Goal: Ask a question

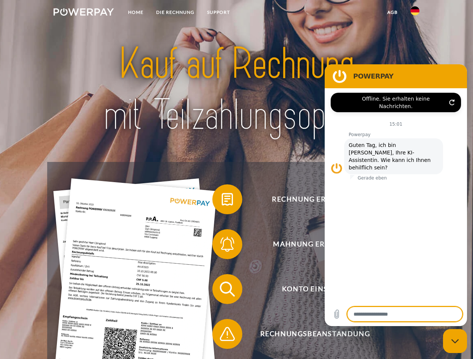
click at [83, 13] on img at bounding box center [84, 11] width 60 height 7
click at [415, 13] on img at bounding box center [414, 10] width 9 height 9
click at [392, 12] on link "agb" at bounding box center [392, 12] width 23 height 13
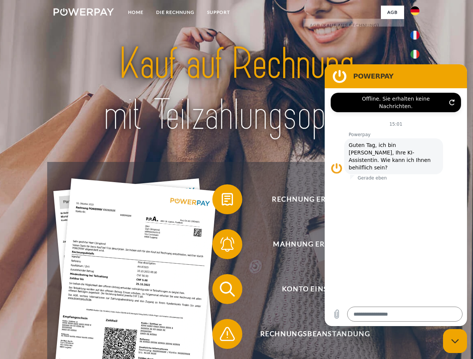
click at [222, 201] on span at bounding box center [215, 199] width 37 height 37
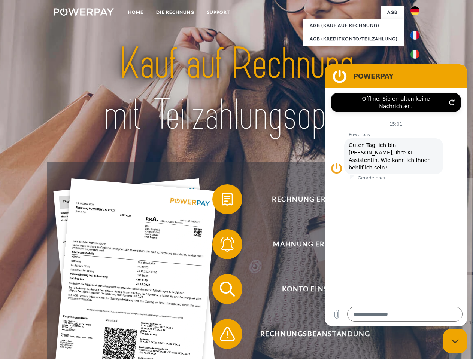
click at [222, 246] on div "Rechnung erhalten? Mahnung erhalten? Konto einsehen" at bounding box center [236, 312] width 378 height 300
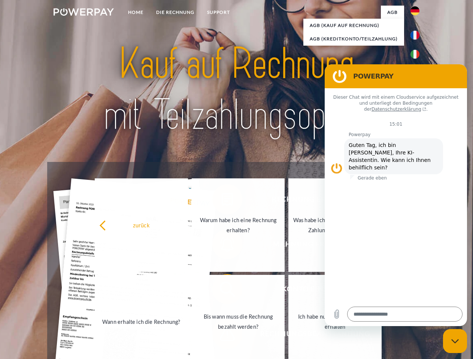
click at [222, 291] on link "Bis wann muss die Rechnung bezahlt werden?" at bounding box center [238, 322] width 93 height 94
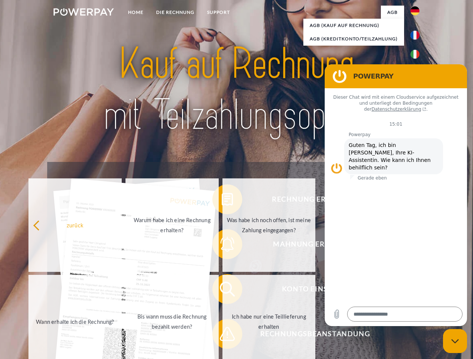
click at [222, 336] on span at bounding box center [215, 334] width 37 height 37
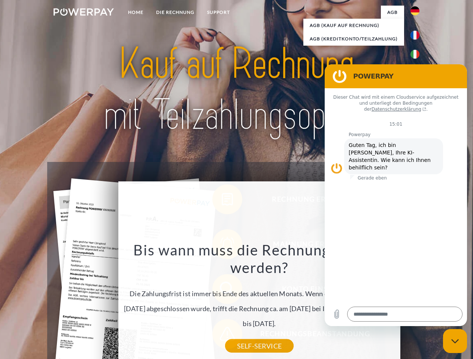
click at [455, 341] on icon "Messaging-Fenster schließen" at bounding box center [455, 341] width 8 height 5
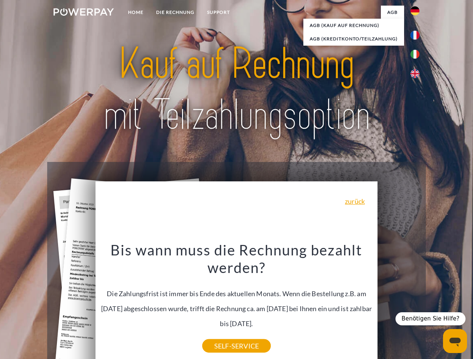
type textarea "*"
